Goal: Information Seeking & Learning: Learn about a topic

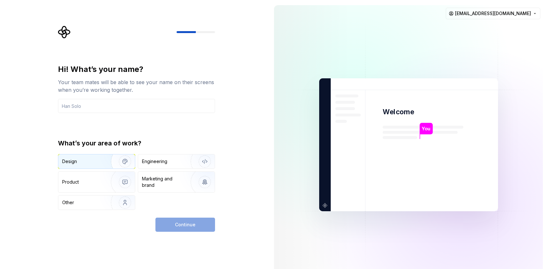
click at [113, 166] on img "button" at bounding box center [120, 161] width 41 height 43
click at [190, 220] on div "Continue" at bounding box center [185, 224] width 60 height 14
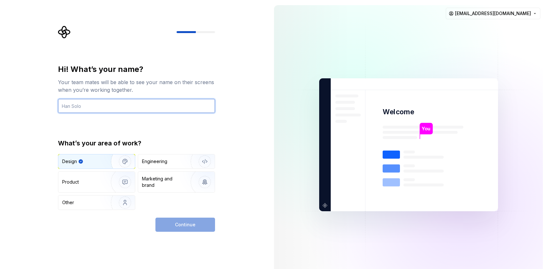
click at [120, 112] on input "text" at bounding box center [136, 106] width 157 height 14
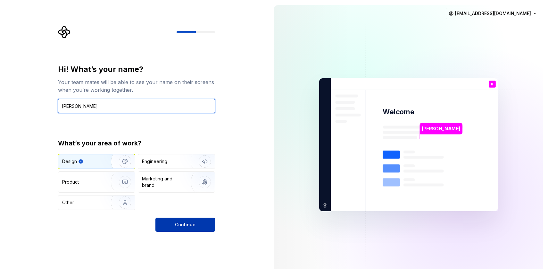
type input "[PERSON_NAME]"
click at [183, 223] on span "Continue" at bounding box center [185, 224] width 21 height 6
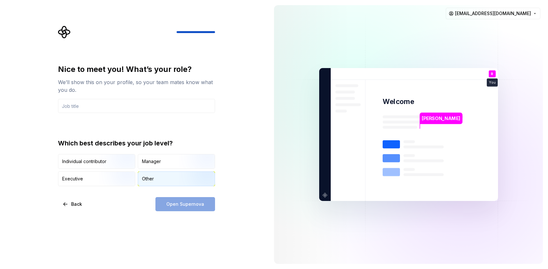
click at [161, 177] on div "Other" at bounding box center [176, 179] width 77 height 14
click at [120, 113] on input "text" at bounding box center [136, 106] width 157 height 14
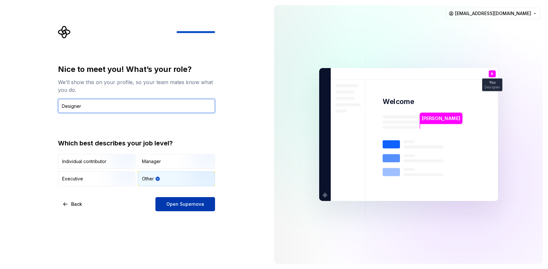
type input "Designer"
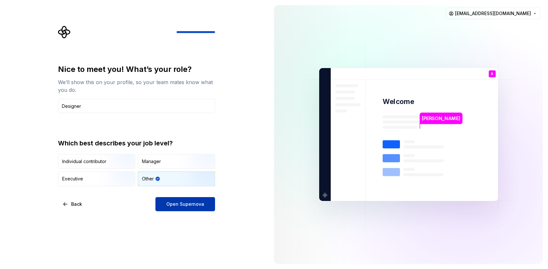
click at [199, 206] on span "Open Supernova" at bounding box center [185, 204] width 38 height 6
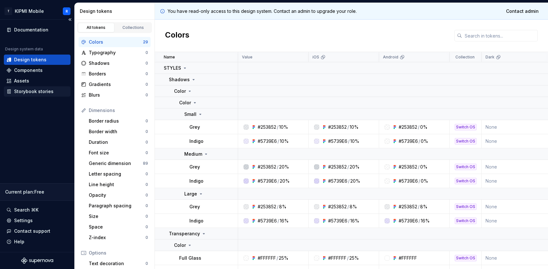
click at [34, 91] on div "Storybook stories" at bounding box center [33, 91] width 39 height 6
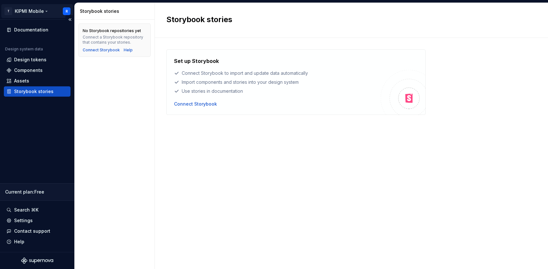
click at [21, 12] on html "T KIPMI Mobile R Documentation Design system data Design tokens Components Asse…" at bounding box center [274, 134] width 548 height 269
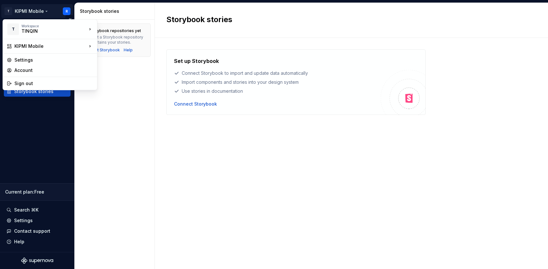
click at [21, 12] on html "T KIPMI Mobile R Documentation Design system data Design tokens Components Asse…" at bounding box center [274, 134] width 548 height 269
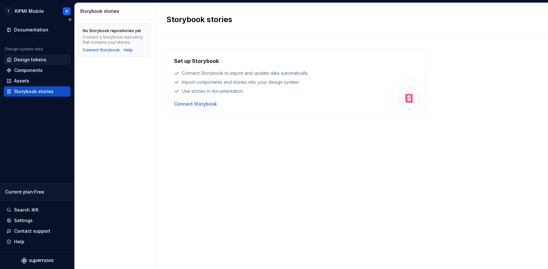
click at [32, 62] on div "Design tokens" at bounding box center [30, 59] width 32 height 6
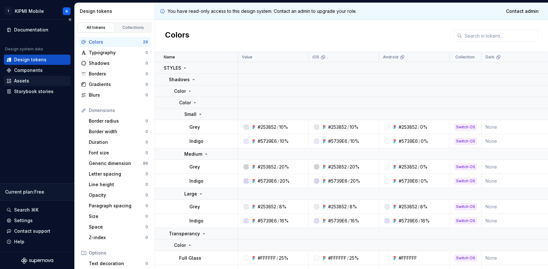
click at [33, 83] on div "Assets" at bounding box center [37, 81] width 62 height 6
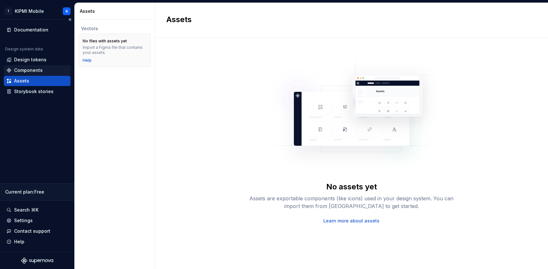
click at [33, 68] on div "Components" at bounding box center [28, 70] width 29 height 6
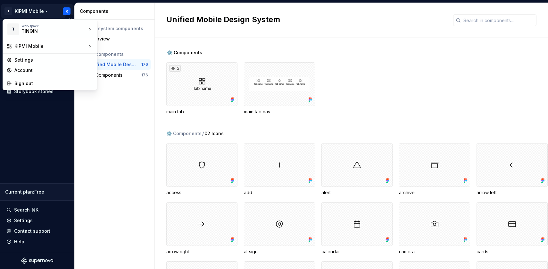
click at [9, 11] on html "T KIPMI Mobile R Documentation Design system data Design tokens Components Asse…" at bounding box center [274, 134] width 548 height 269
click at [114, 46] on div "KIPMI Mobile" at bounding box center [129, 47] width 42 height 6
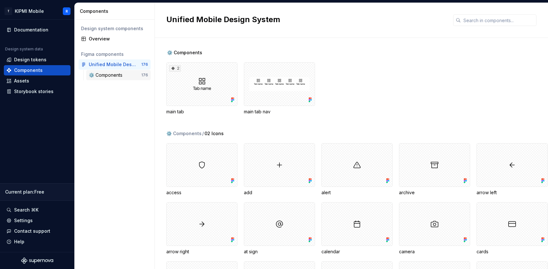
click at [101, 76] on div "⚙️ Components" at bounding box center [107, 75] width 36 height 6
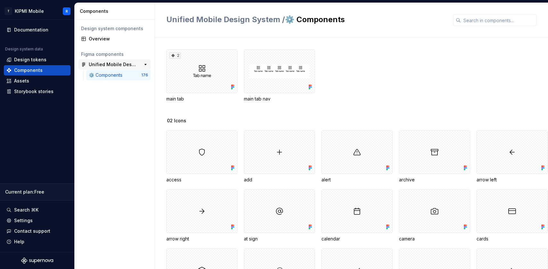
click at [103, 61] on div "Unified Mobile Design System" at bounding box center [113, 64] width 48 height 6
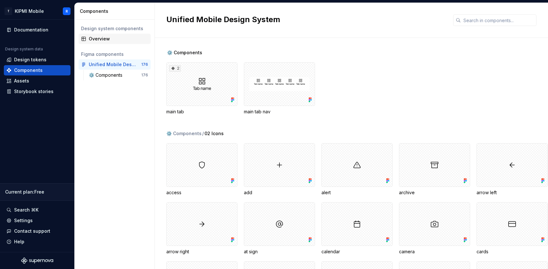
click at [103, 33] on div "Design system components Overview" at bounding box center [115, 33] width 72 height 21
click at [102, 36] on div "Overview" at bounding box center [118, 39] width 59 height 6
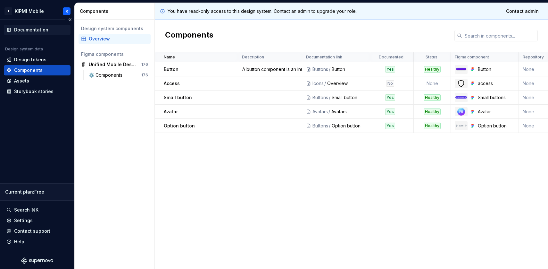
click at [31, 29] on div "Documentation" at bounding box center [31, 30] width 34 height 6
